Goal: Navigation & Orientation: Find specific page/section

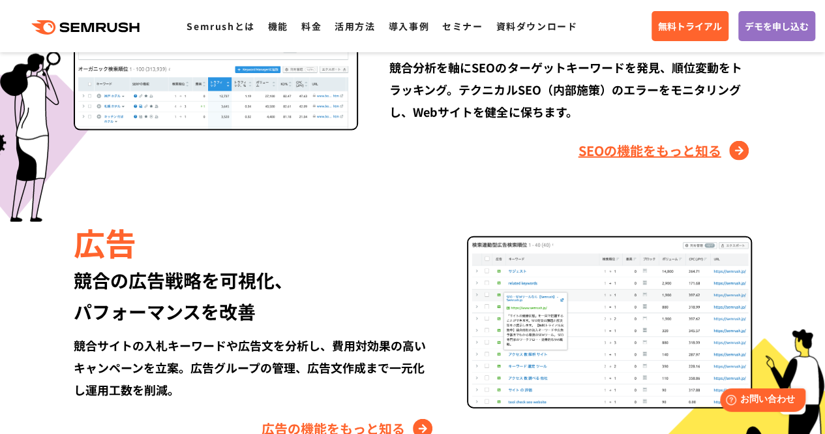
click at [653, 154] on link "SEOの機能をもっと知る" at bounding box center [664, 150] width 173 height 21
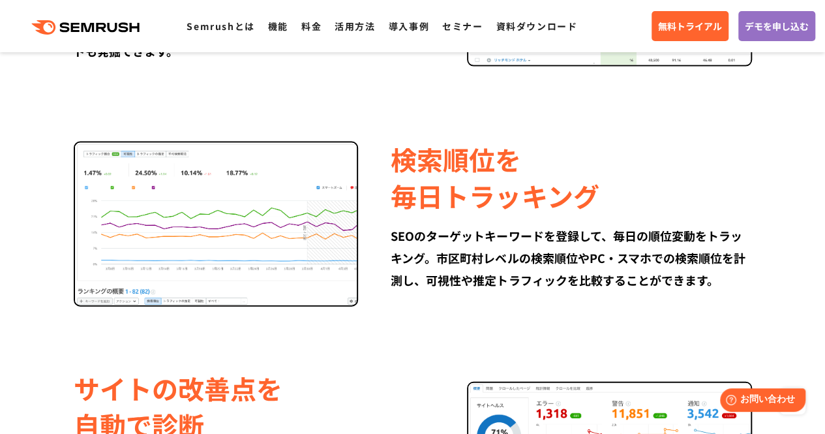
scroll to position [1376, 0]
